Goal: Task Accomplishment & Management: Manage account settings

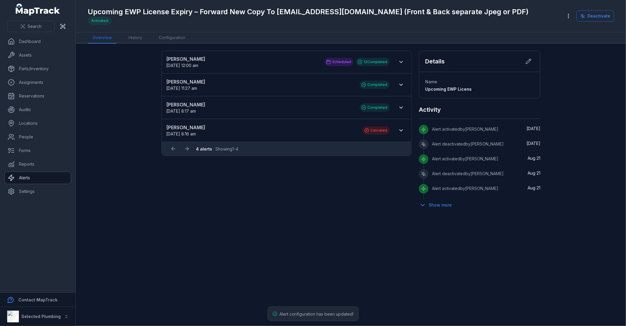
click at [54, 178] on link "Alerts" at bounding box center [38, 178] width 66 height 12
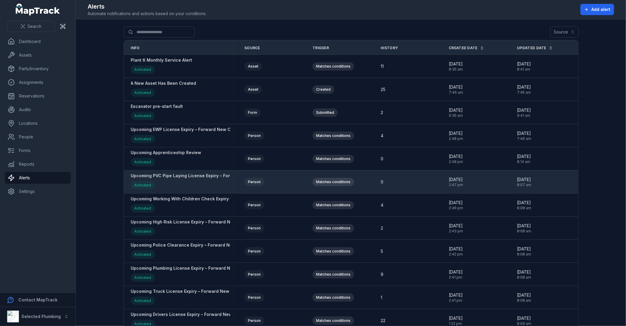
click at [174, 178] on strong "Upcoming PVC Pipe Laying License Expiry – Forward New Copy To [EMAIL_ADDRESS][D…" at bounding box center [276, 176] width 290 height 6
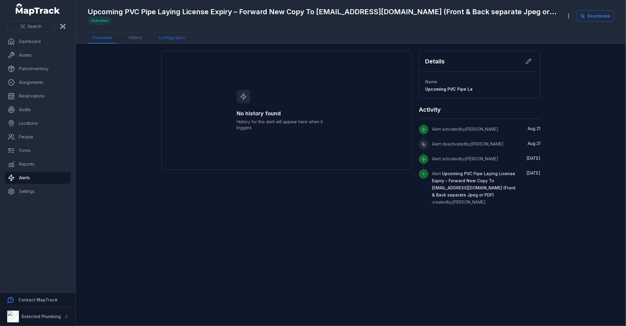
click at [162, 37] on link "Configuration" at bounding box center [172, 37] width 36 height 11
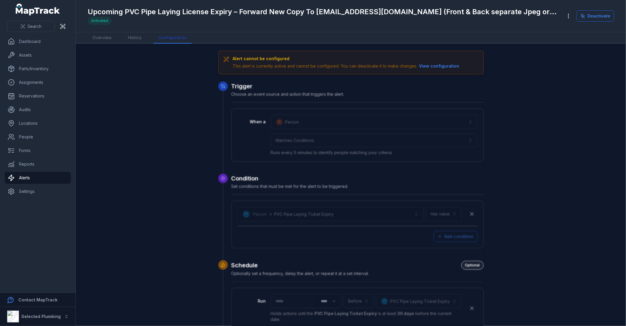
scroll to position [183, 0]
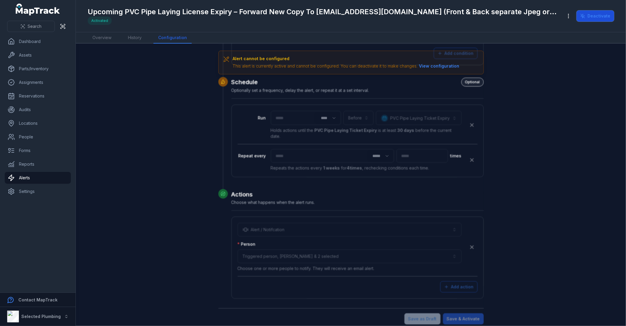
click at [598, 14] on button "Deactivate" at bounding box center [596, 15] width 38 height 11
